Goal: Transaction & Acquisition: Subscribe to service/newsletter

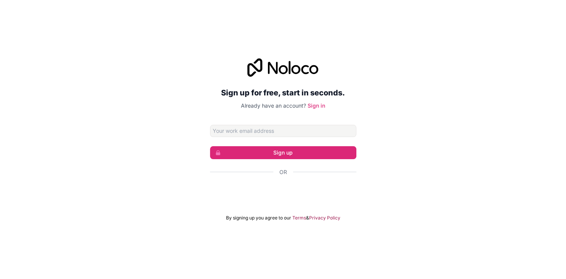
click at [290, 127] on input "Email address" at bounding box center [283, 131] width 146 height 12
click at [260, 189] on div "تسجيل الدخول باستخدام حساب Google (يفتح الرابط في علامة تبويب جديدة)" at bounding box center [283, 192] width 146 height 17
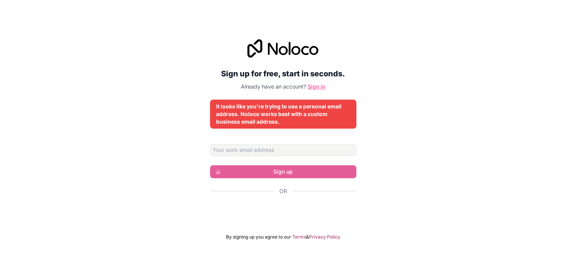
click at [315, 83] on link "Sign in" at bounding box center [317, 86] width 18 height 6
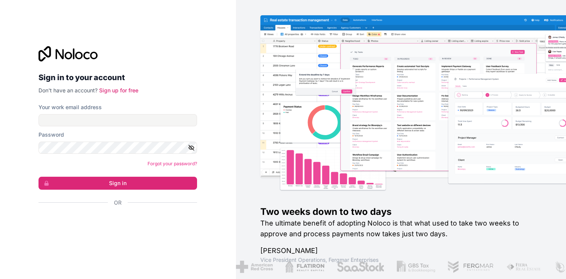
click at [130, 223] on div "تسجيل الدخول باستخدام حساب Google (يفتح الرابط في علامة تبويب جديدة)" at bounding box center [115, 223] width 152 height 17
click at [141, 122] on input "Your work email address" at bounding box center [118, 120] width 159 height 12
type input "[EMAIL_ADDRESS][DOMAIN_NAME]"
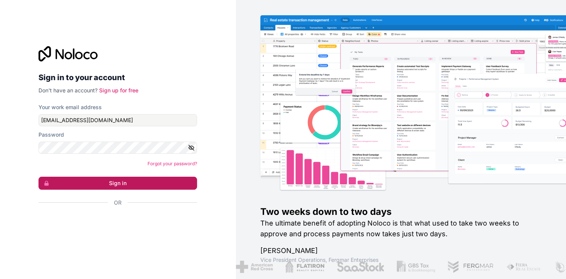
click at [128, 185] on button "Sign in" at bounding box center [118, 182] width 159 height 13
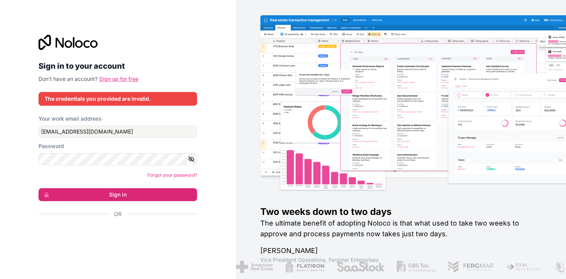
click at [125, 77] on link "Sign up for free" at bounding box center [118, 78] width 39 height 6
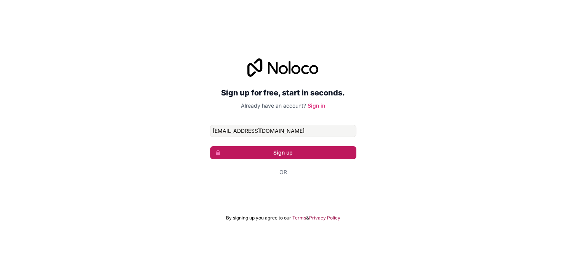
type input "[EMAIL_ADDRESS][DOMAIN_NAME]"
click at [282, 152] on button "Sign up" at bounding box center [283, 152] width 146 height 13
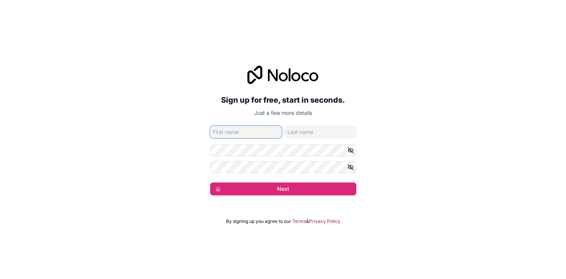
click at [255, 131] on input "given-name" at bounding box center [246, 132] width 72 height 12
type input "[PERSON_NAME]"
click at [307, 129] on input "family-name" at bounding box center [321, 132] width 72 height 12
type input "[PERSON_NAME]"
click at [353, 151] on icon "button" at bounding box center [350, 150] width 7 height 7
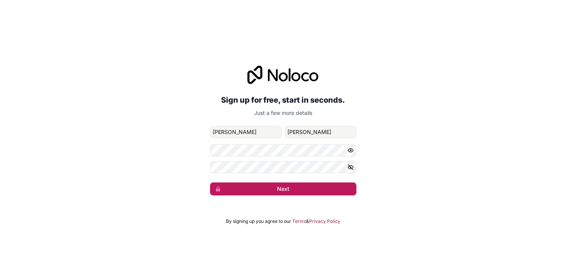
click at [269, 191] on button "Next" at bounding box center [283, 188] width 146 height 13
click at [252, 185] on button "Next" at bounding box center [283, 188] width 146 height 13
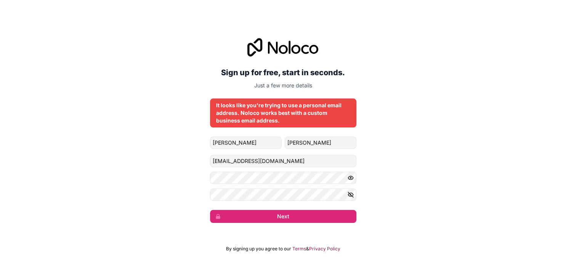
click at [390, 158] on div "Sign up for free, start in seconds. Just a few more details It looks like you'r…" at bounding box center [283, 130] width 566 height 206
drag, startPoint x: 257, startPoint y: 144, endPoint x: 192, endPoint y: 136, distance: 66.0
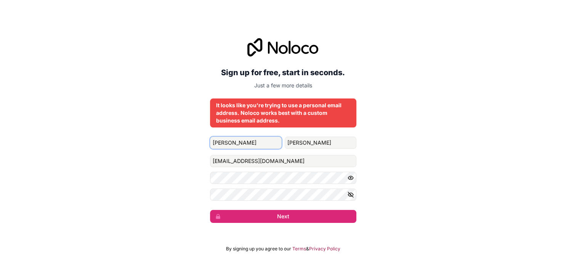
click at [210, 136] on input "[PERSON_NAME]" at bounding box center [246, 142] width 72 height 12
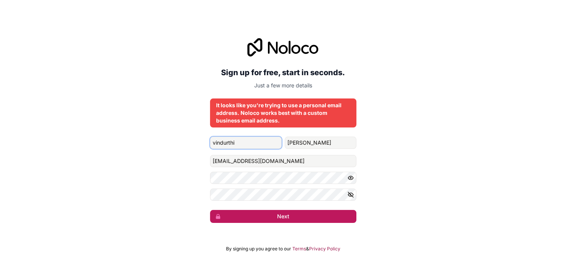
type input "vindurthi"
click at [231, 213] on button "Next" at bounding box center [283, 216] width 146 height 13
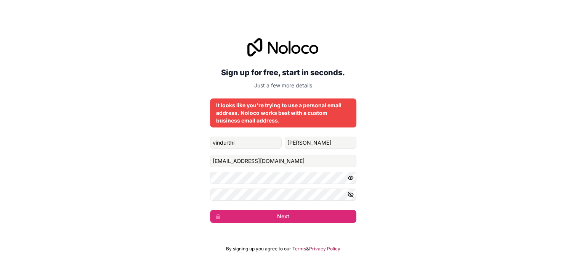
click at [305, 130] on div "Sign up for free, start in seconds. Just a few more details It looks like you'r…" at bounding box center [283, 130] width 146 height 185
click at [563, 200] on div "Sign up for free, start in seconds. Just a few more details It looks like you'r…" at bounding box center [283, 130] width 566 height 206
